Goal: Check status: Check status

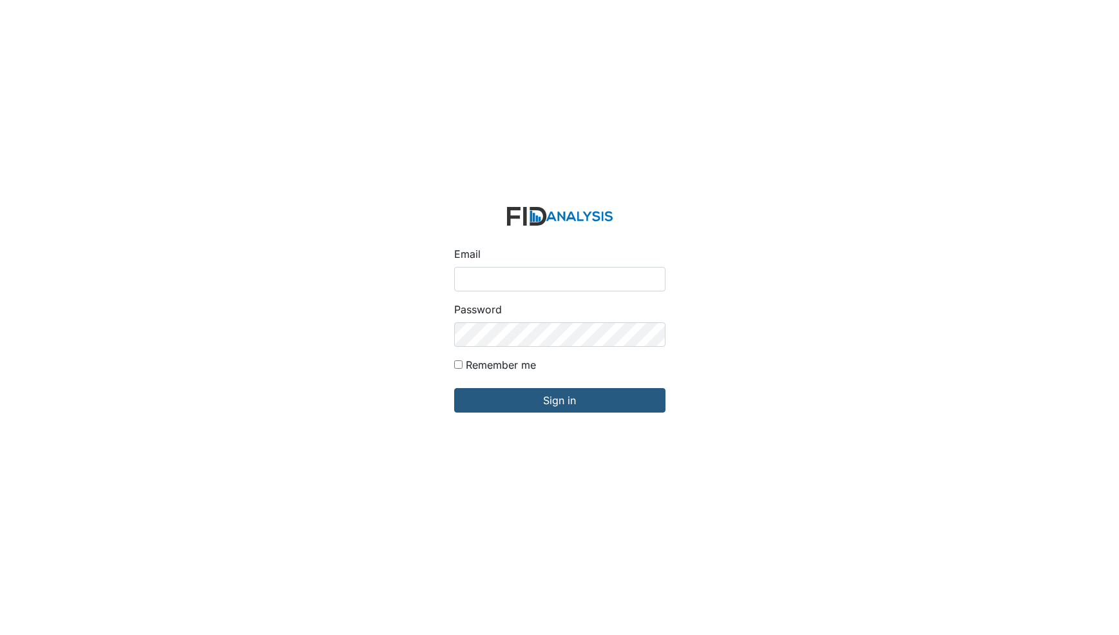
type input "[PERSON_NAME][EMAIL_ADDRESS][DOMAIN_NAME]"
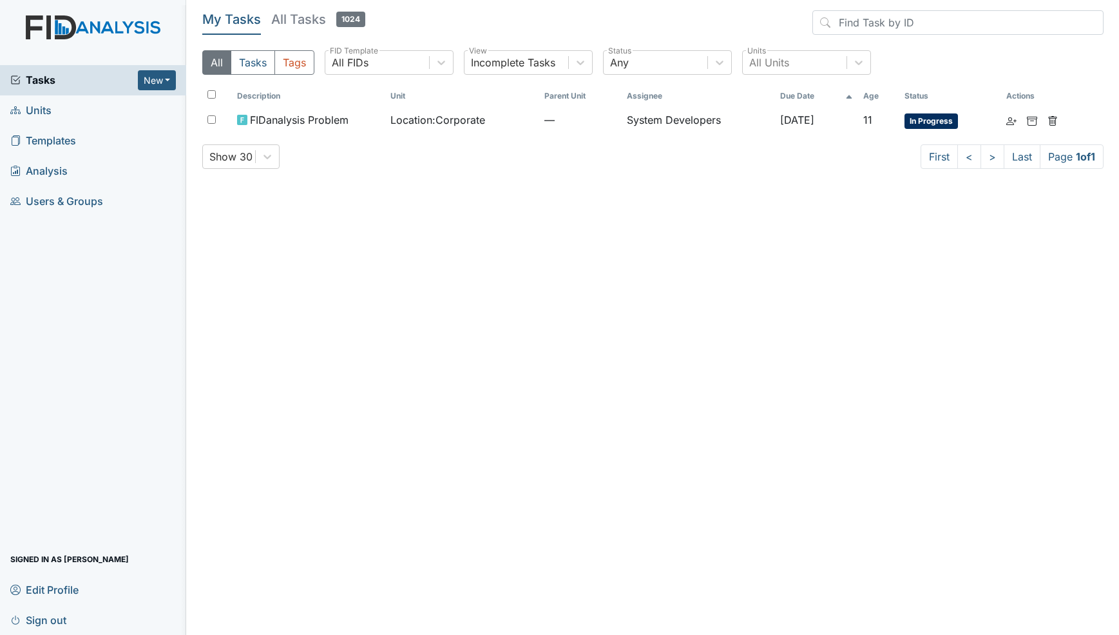
click at [300, 23] on h5 "All Tasks 1024" at bounding box center [318, 19] width 94 height 18
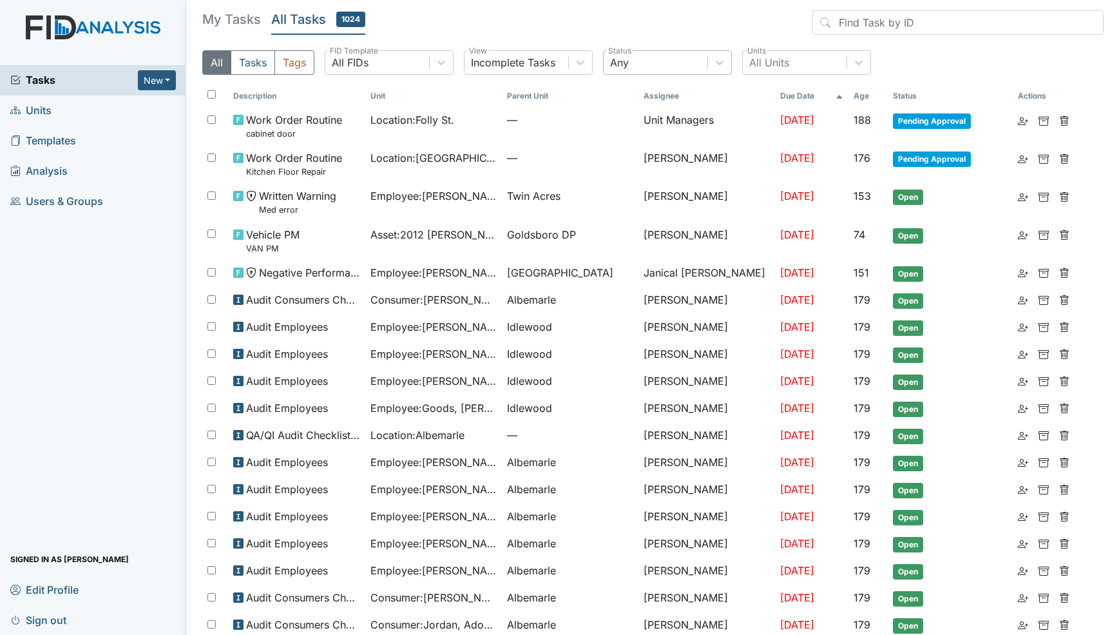
click at [691, 72] on div "Any" at bounding box center [656, 62] width 104 height 23
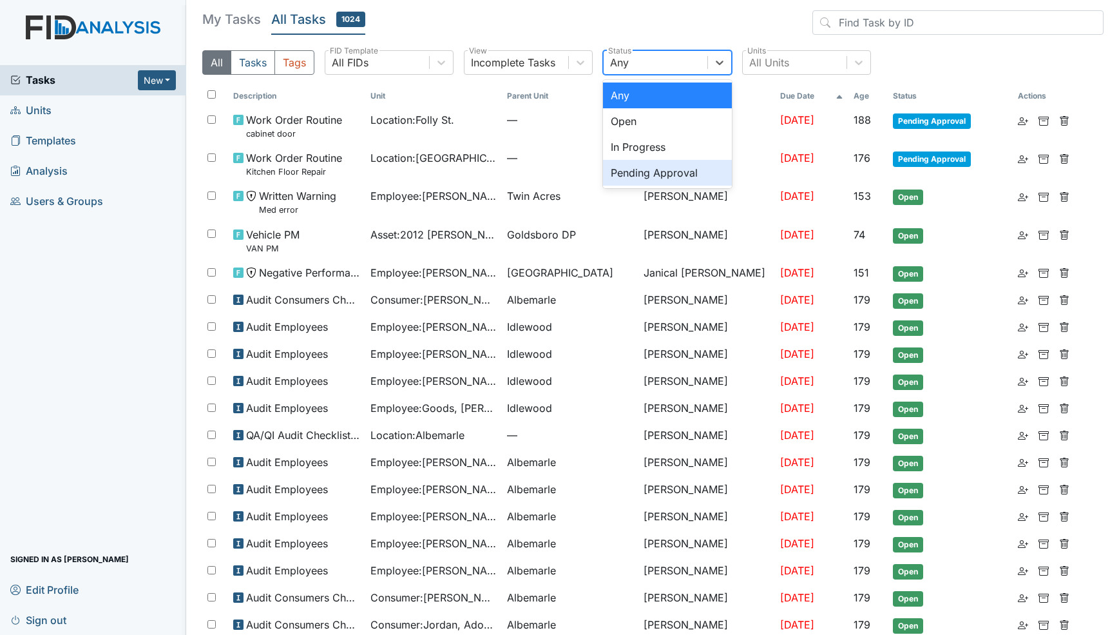
click at [663, 174] on div "Pending Approval" at bounding box center [667, 173] width 129 height 26
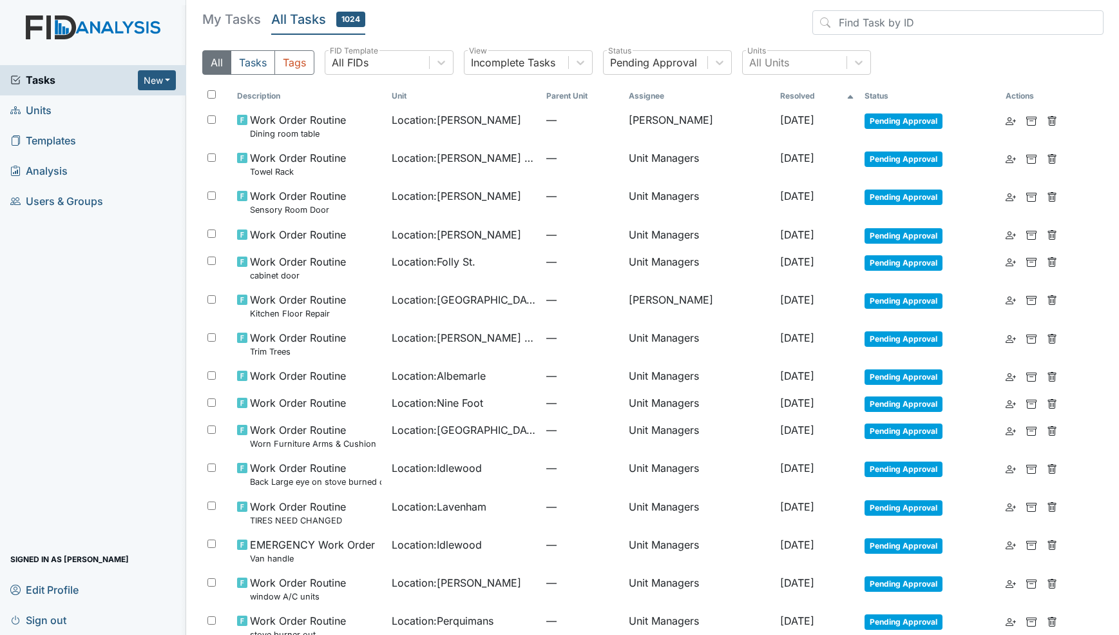
click at [835, 93] on th "Resolved" at bounding box center [817, 96] width 84 height 22
